Goal: Task Accomplishment & Management: Manage account settings

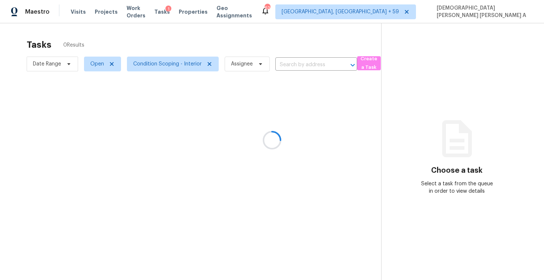
click at [175, 66] on div at bounding box center [272, 140] width 544 height 280
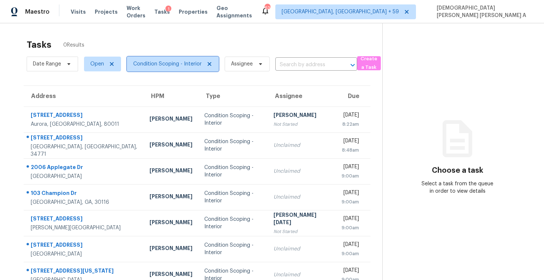
click at [175, 66] on span "Condition Scoping - Interior" at bounding box center [167, 63] width 68 height 7
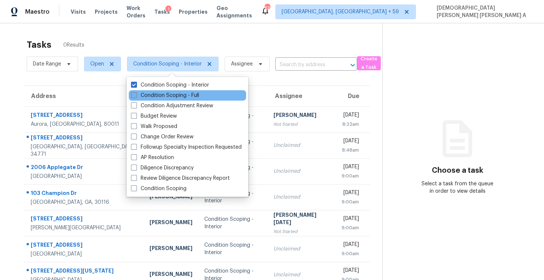
click at [161, 93] on label "Condition Scoping - Full" at bounding box center [165, 95] width 68 height 7
click at [136, 93] on input "Condition Scoping - Full" at bounding box center [133, 94] width 5 height 5
checkbox input "true"
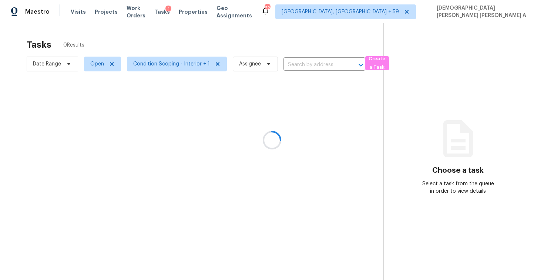
click at [161, 44] on div at bounding box center [272, 140] width 544 height 280
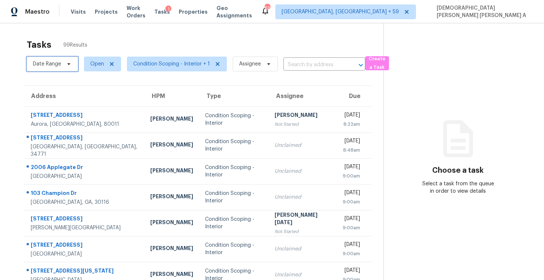
click at [61, 61] on span "Date Range" at bounding box center [52, 64] width 51 height 15
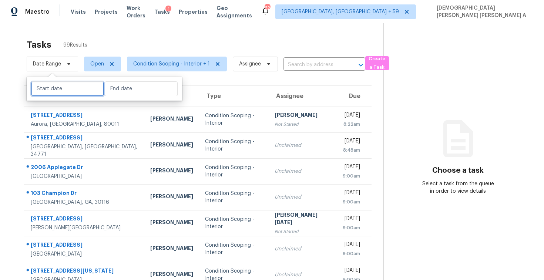
click at [53, 88] on input "text" at bounding box center [67, 88] width 73 height 15
select select "8"
select select "2025"
select select "9"
select select "2025"
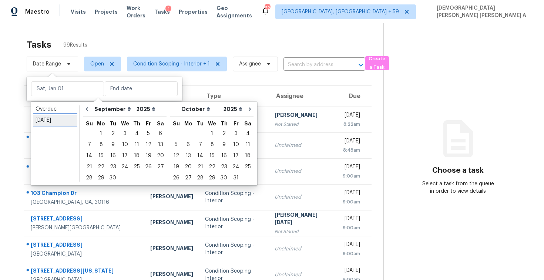
click at [44, 121] on div "[DATE]" at bounding box center [55, 120] width 39 height 7
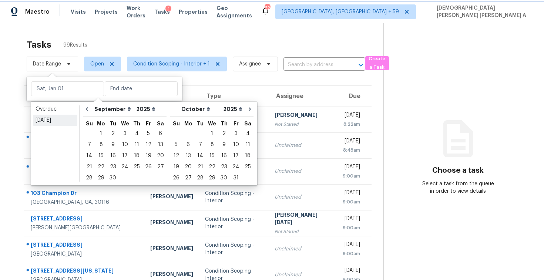
type input "[DATE]"
